Goal: Task Accomplishment & Management: Manage account settings

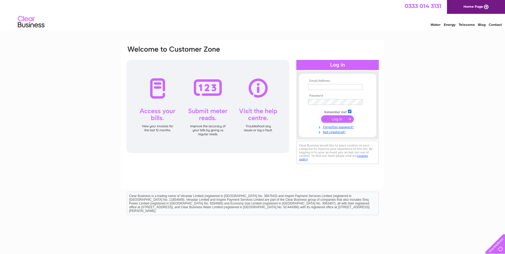
type input "[EMAIL_ADDRESS][DOMAIN_NAME]"
click at [337, 120] on input "submit" at bounding box center [337, 118] width 33 height 7
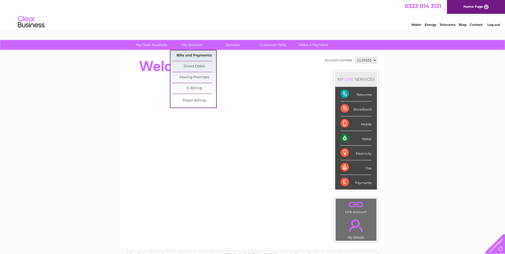
click at [194, 56] on link "Bills and Payments" at bounding box center [194, 55] width 44 height 11
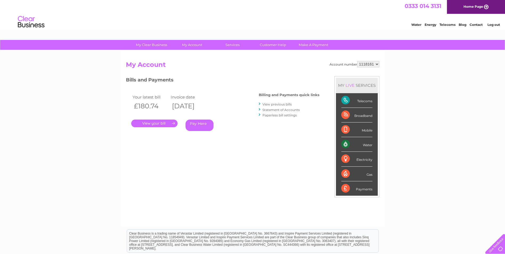
click at [284, 105] on link "View previous bills" at bounding box center [276, 104] width 29 height 4
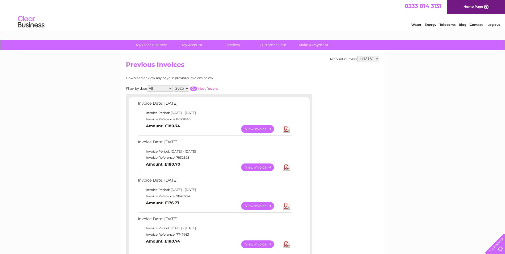
click at [254, 243] on link "View" at bounding box center [260, 244] width 39 height 8
click at [251, 204] on link "View" at bounding box center [260, 206] width 39 height 8
click at [259, 168] on link "View" at bounding box center [260, 167] width 39 height 8
